Goal: Information Seeking & Learning: Learn about a topic

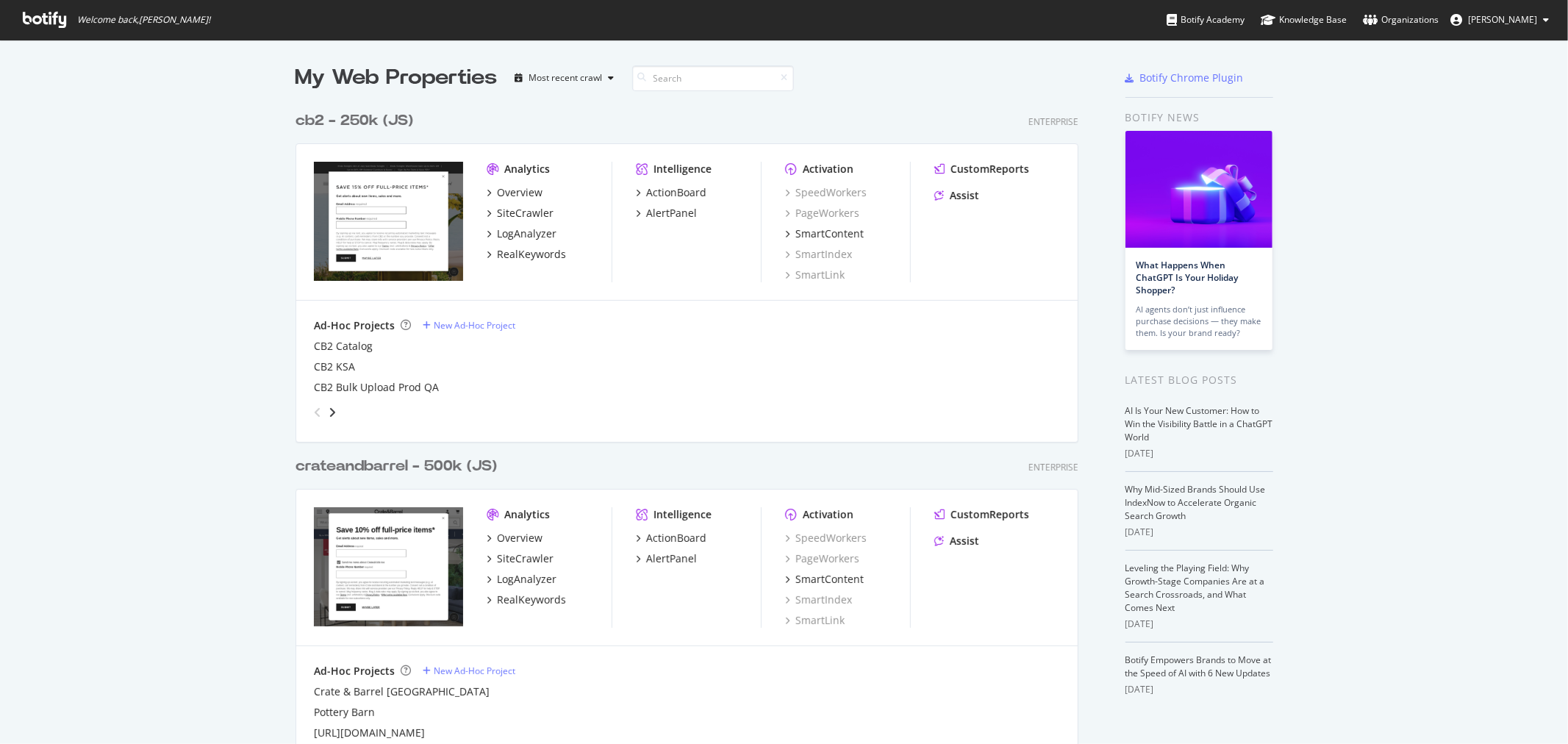
scroll to position [1540, 782]
click at [530, 599] on div "RealKeywords" at bounding box center [531, 600] width 69 height 15
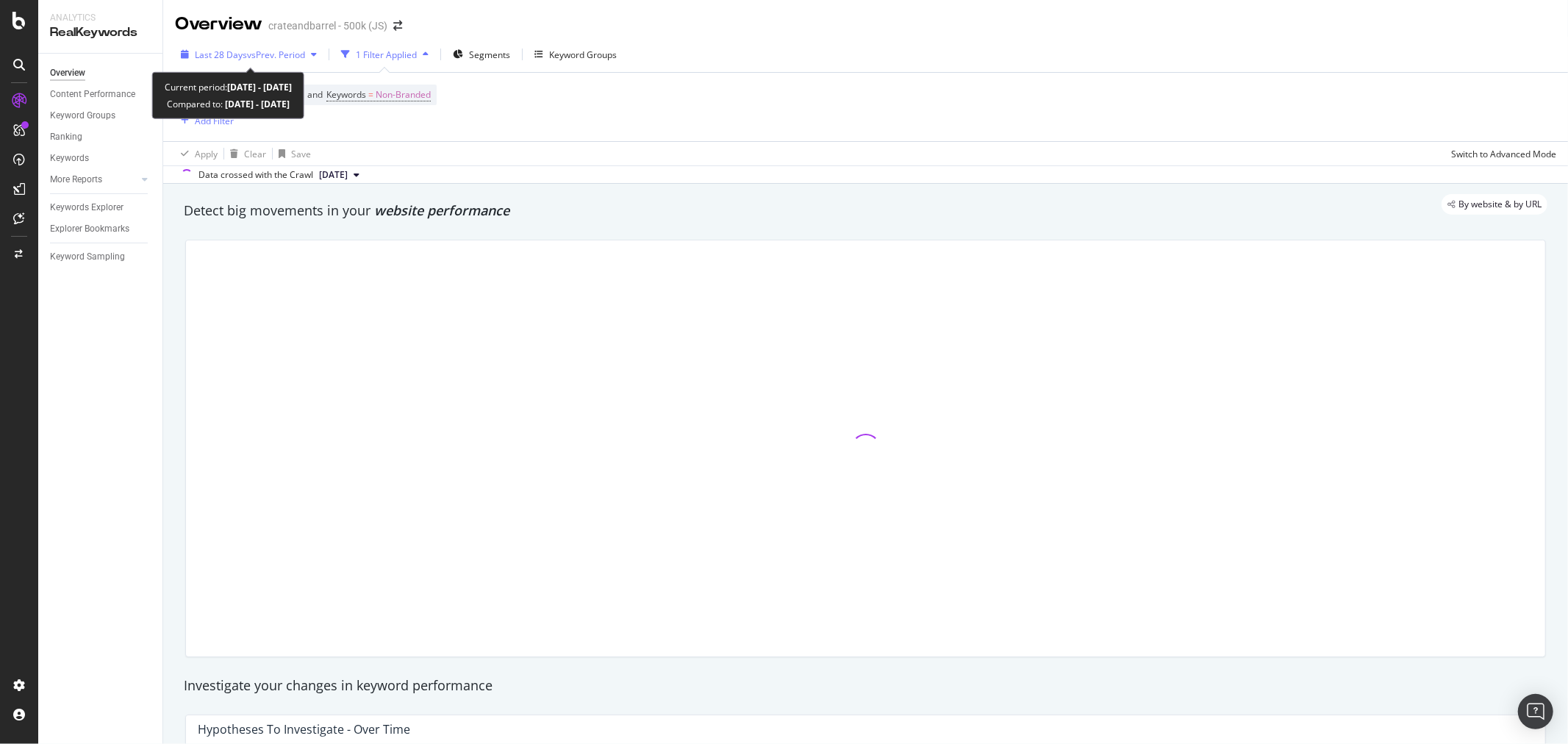
click at [275, 55] on span "vs Prev. Period" at bounding box center [276, 55] width 58 height 13
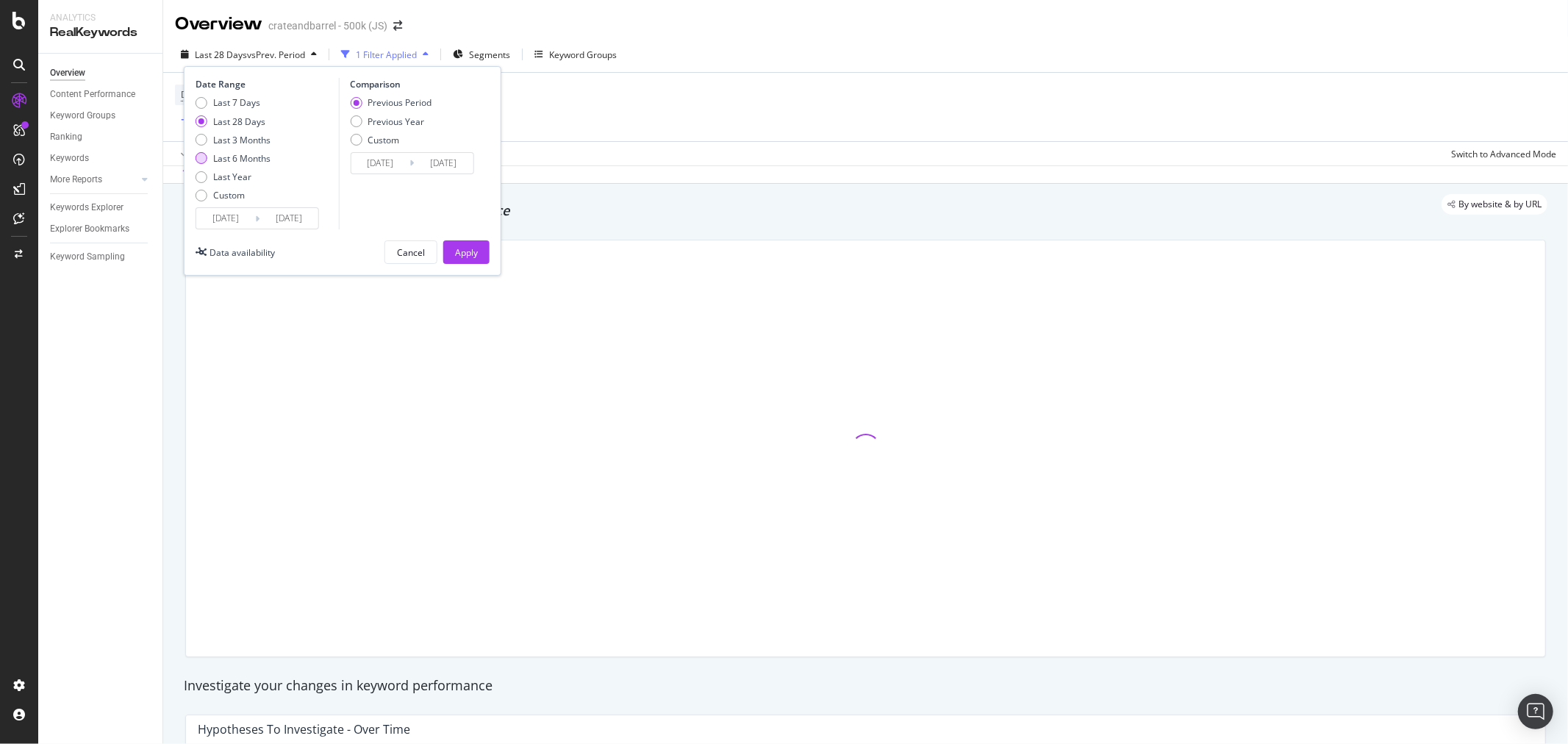
click at [202, 158] on div "Last 6 Months" at bounding box center [201, 158] width 12 height 12
type input "[DATE]"
click at [465, 254] on div "Apply" at bounding box center [466, 252] width 23 height 13
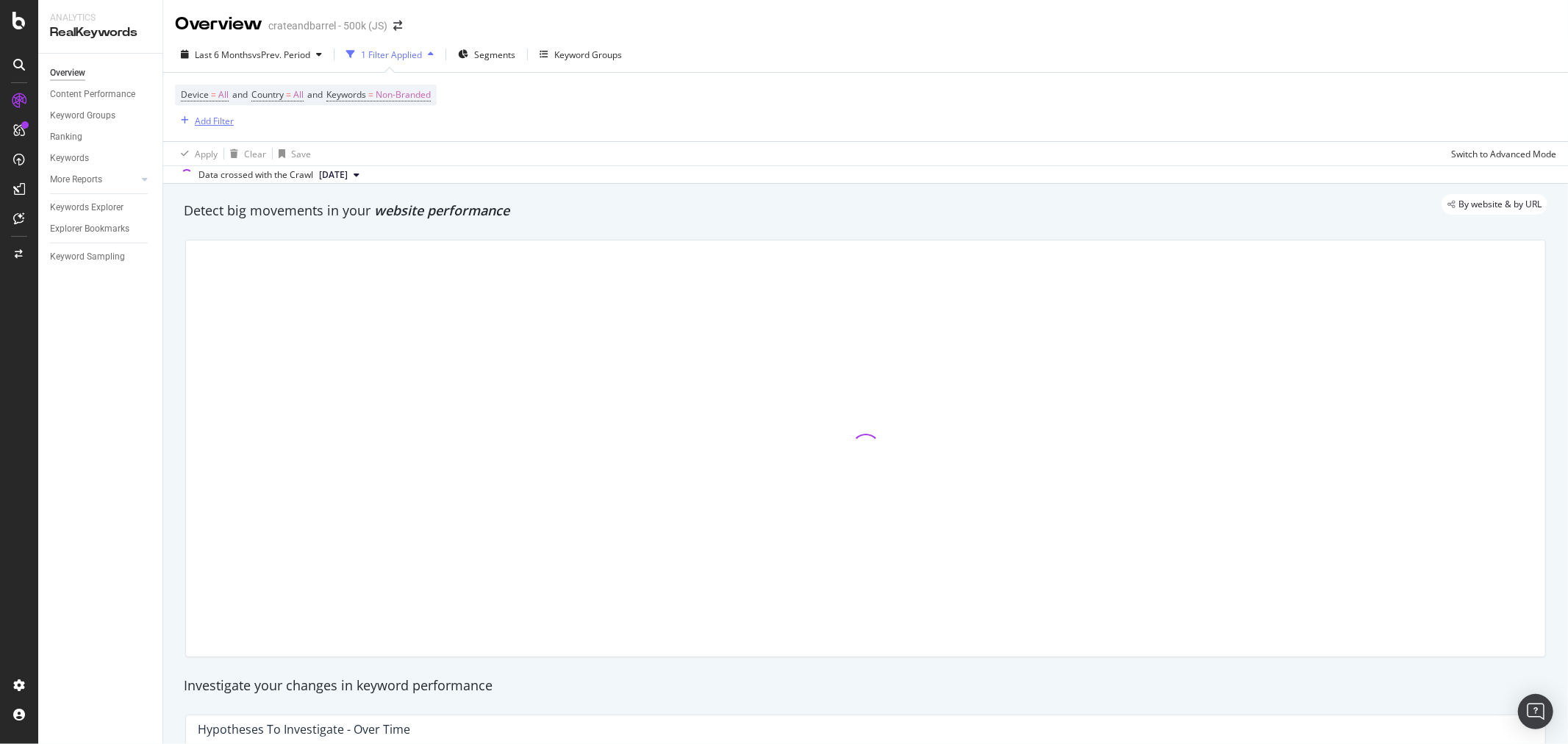
click at [204, 115] on div "Add Filter" at bounding box center [214, 121] width 39 height 13
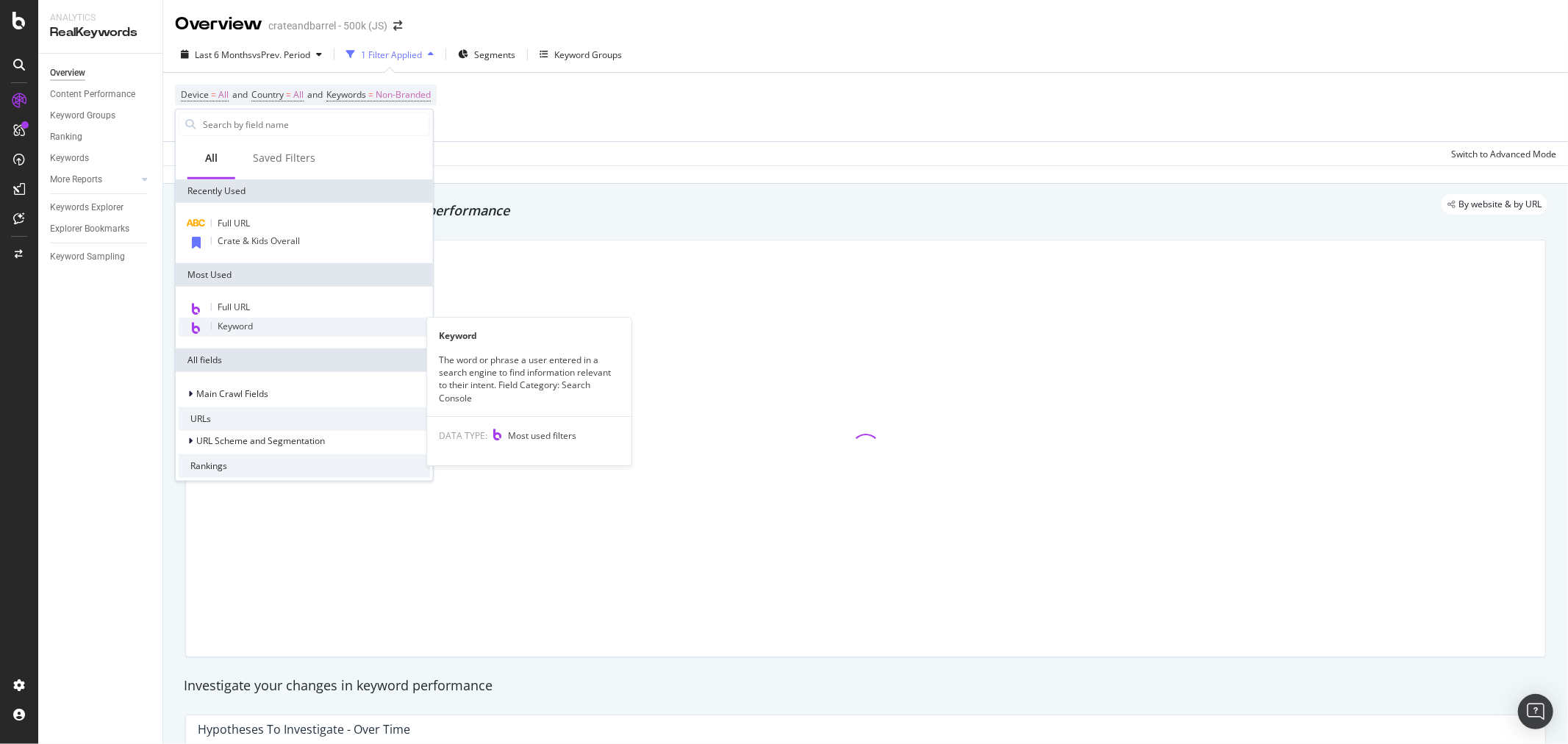
click at [255, 324] on div "Keyword" at bounding box center [304, 327] width 252 height 19
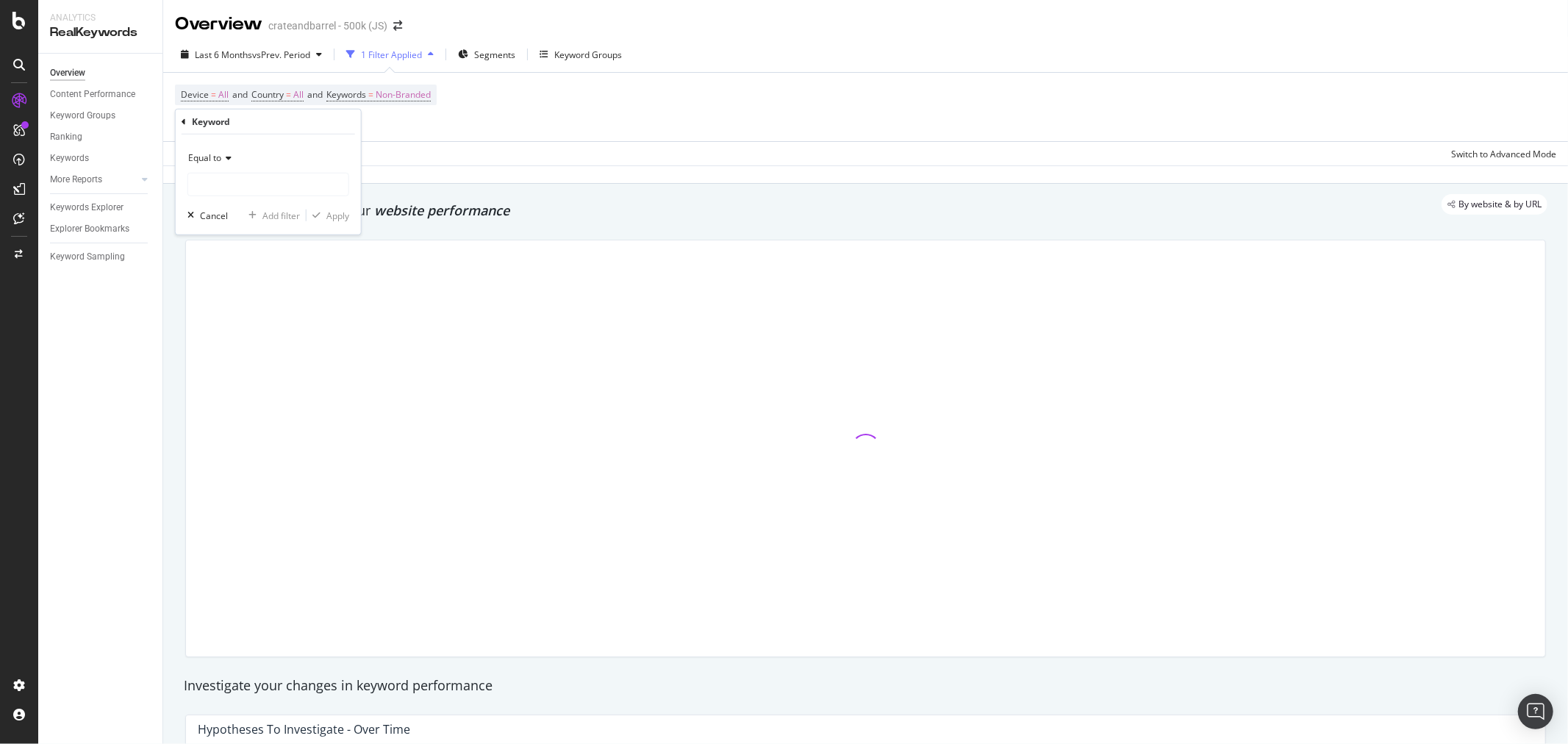
click at [234, 161] on div "Equal to" at bounding box center [268, 158] width 162 height 24
click at [252, 150] on div "Equal to" at bounding box center [268, 158] width 162 height 24
click at [236, 185] on input "text" at bounding box center [268, 184] width 161 height 24
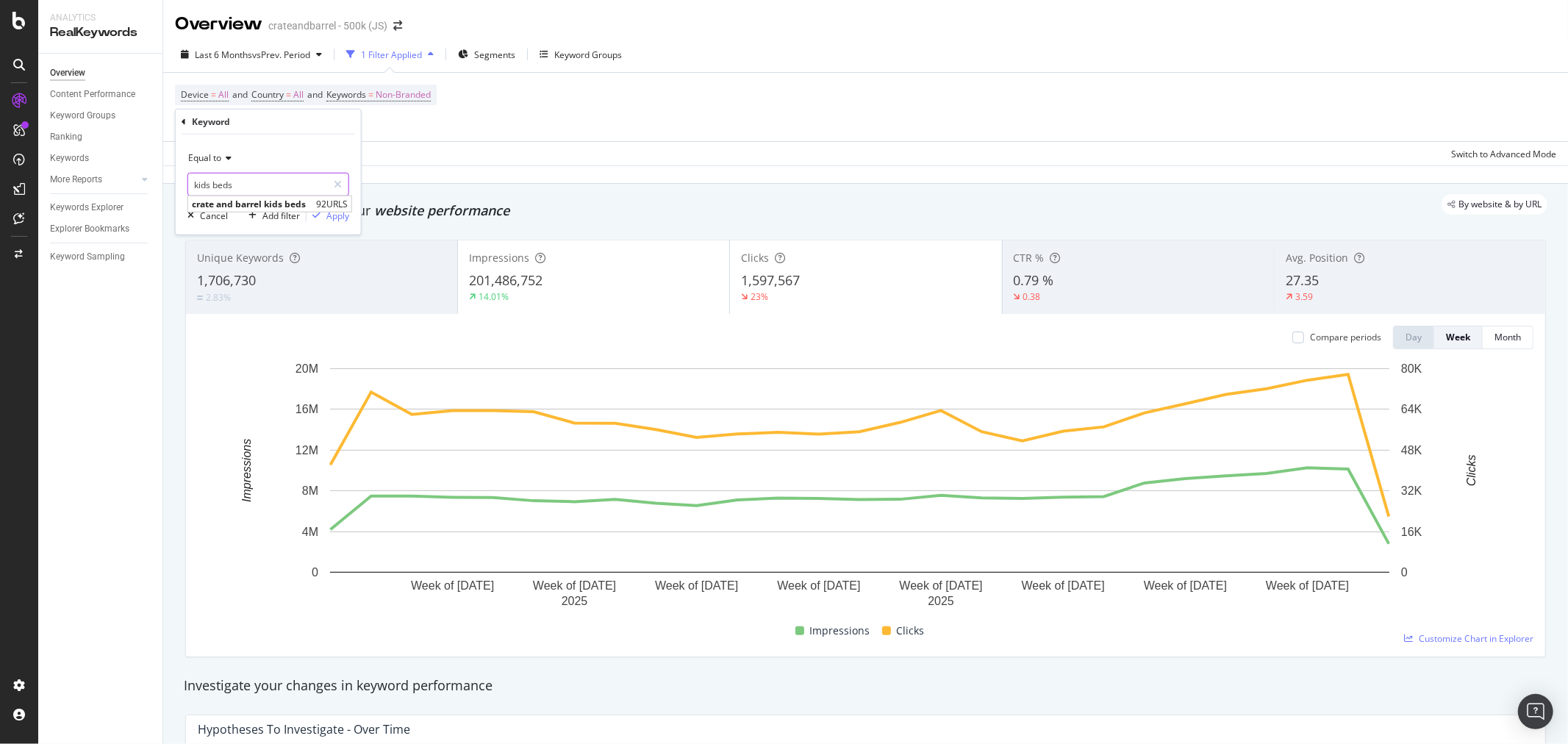
type input "kids beds"
click at [277, 145] on div "Equal to kids beds kids beds crate and barrel kids beds 92 URLS Cancel Add filt…" at bounding box center [268, 184] width 185 height 100
click at [333, 219] on div "Apply" at bounding box center [337, 215] width 23 height 13
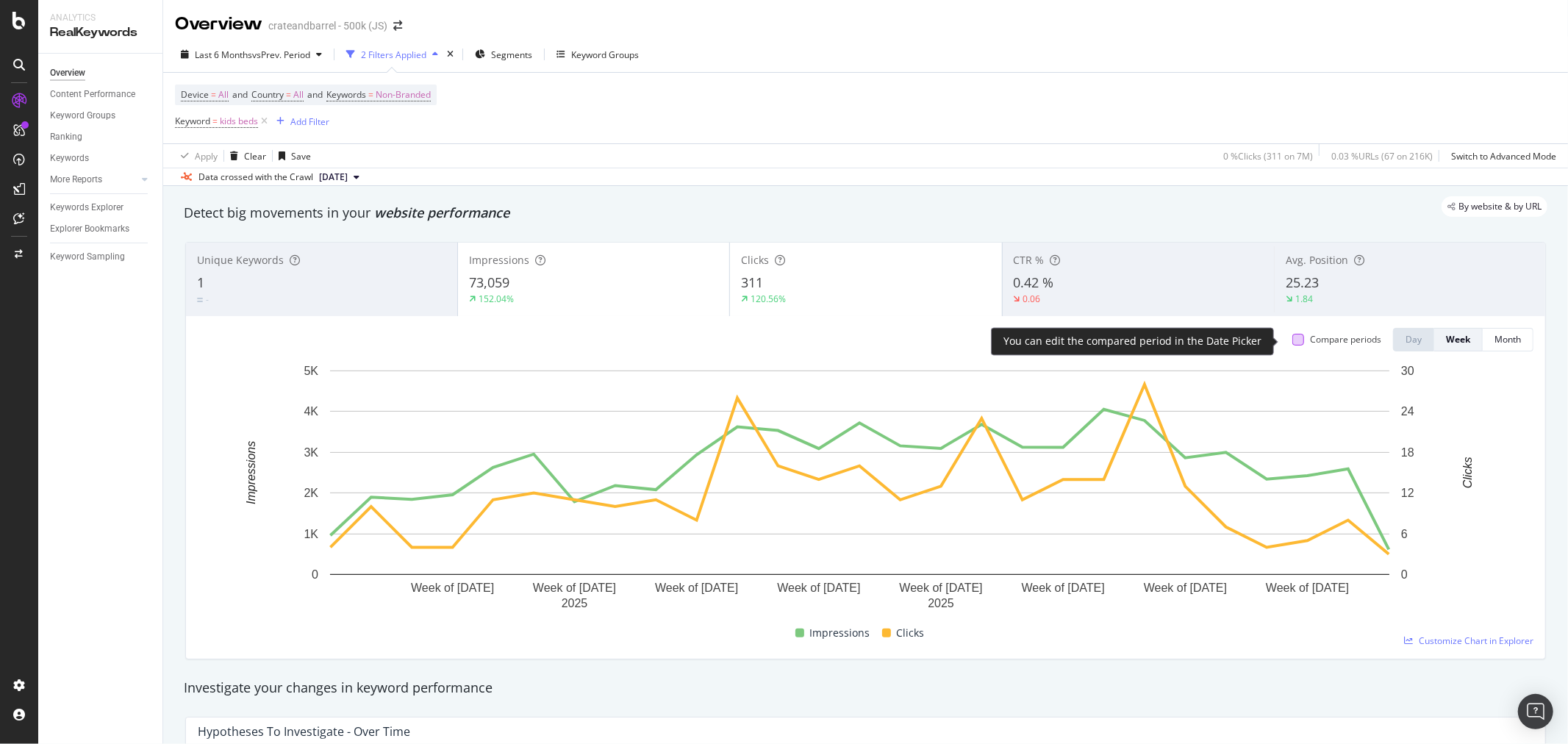
click at [1293, 339] on div at bounding box center [1299, 340] width 12 height 12
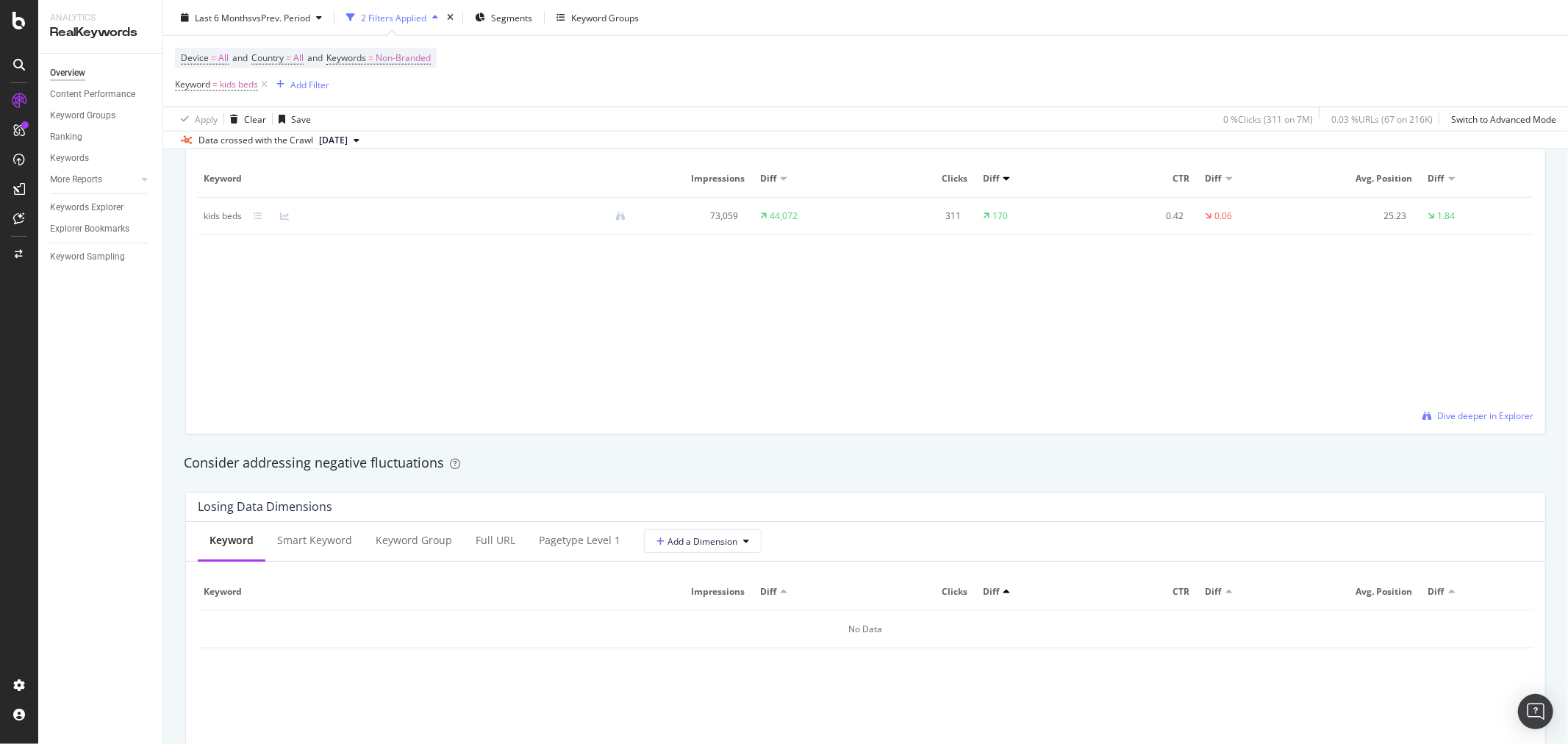
scroll to position [1225, 0]
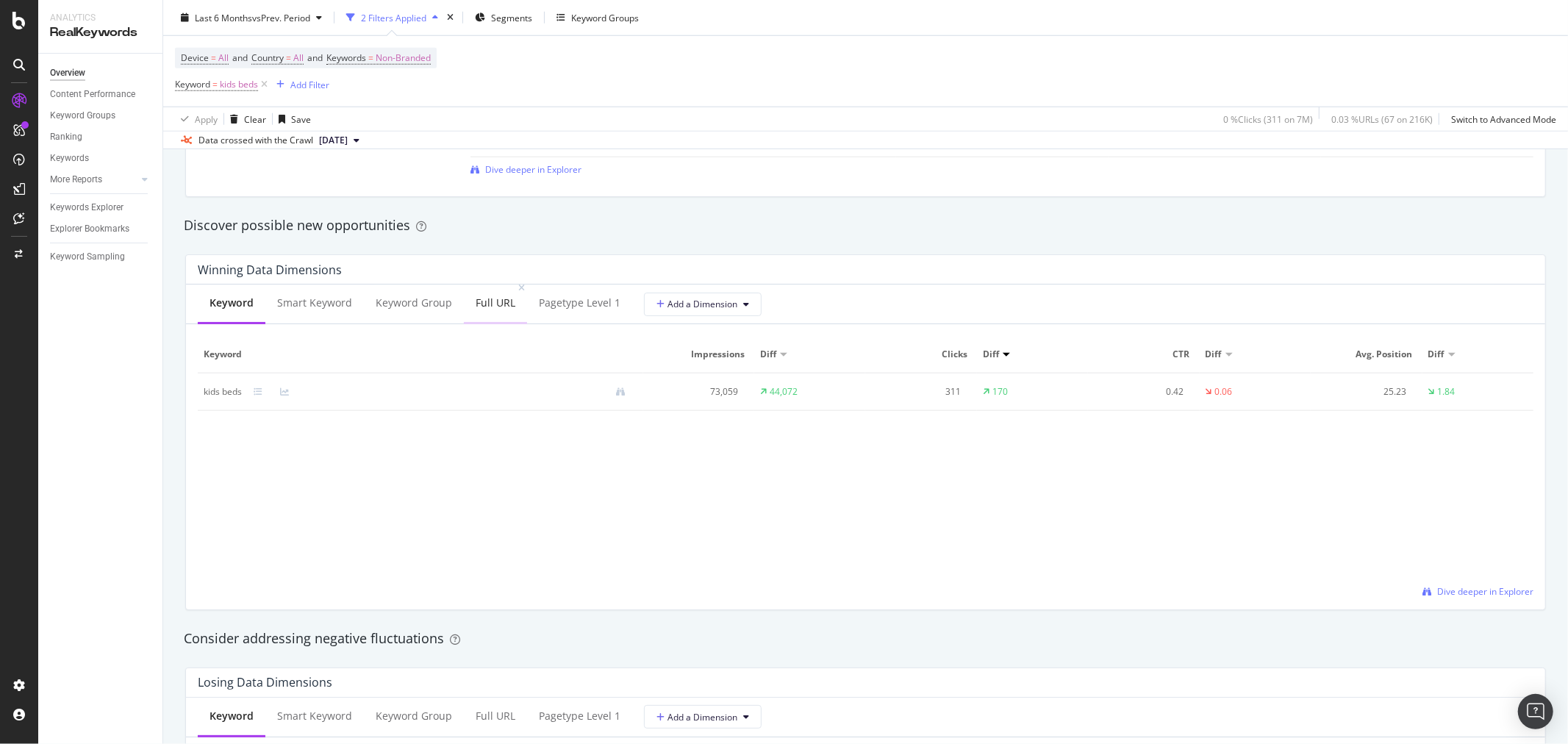
click at [494, 303] on div "Full URL" at bounding box center [496, 303] width 40 height 15
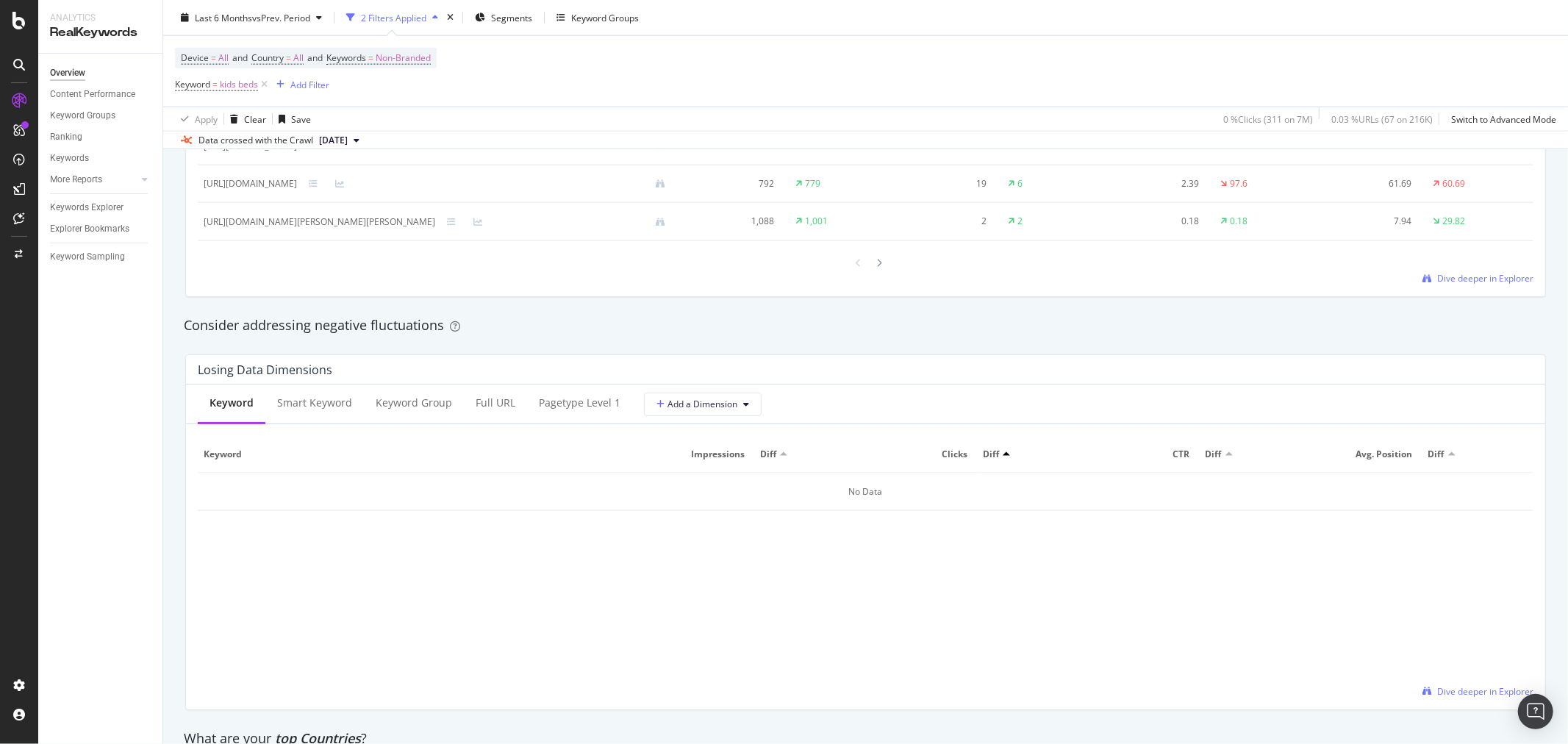
scroll to position [1307, 0]
